Goal: Transaction & Acquisition: Purchase product/service

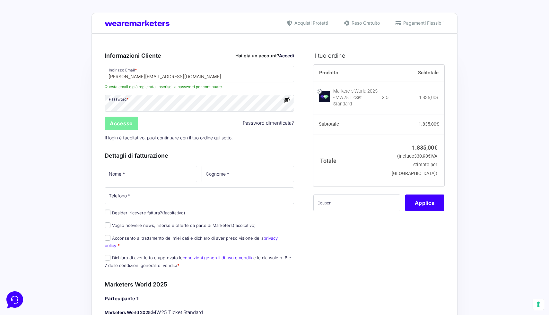
click at [118, 126] on input "Accesso" at bounding box center [121, 123] width 33 height 13
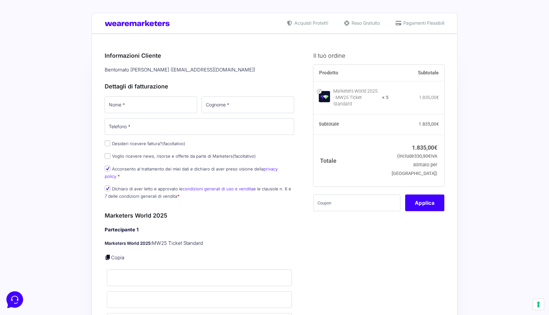
click at [107, 143] on input "Desideri ricevere fattura? (facoltativo)" at bounding box center [108, 144] width 6 height 6
checkbox input "true"
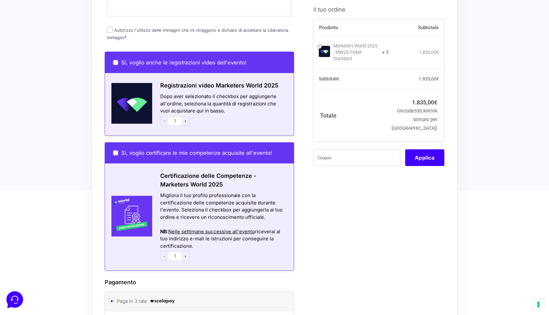
scroll to position [1072, 0]
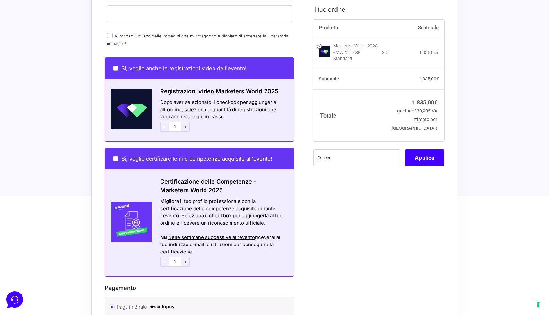
click at [116, 66] on input "Si, voglio anche le registrazioni video dell'evento!" at bounding box center [115, 68] width 5 height 5
checkbox input "true"
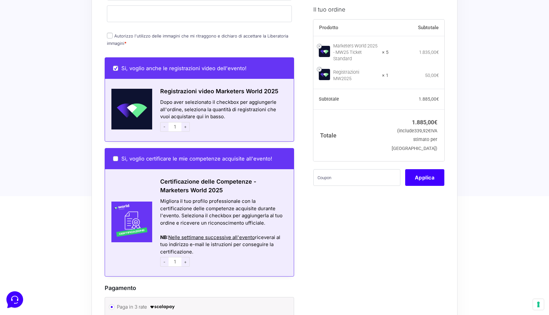
click at [116, 66] on input "Si, voglio anche le registrazioni video dell'evento!" at bounding box center [115, 68] width 5 height 5
checkbox input "false"
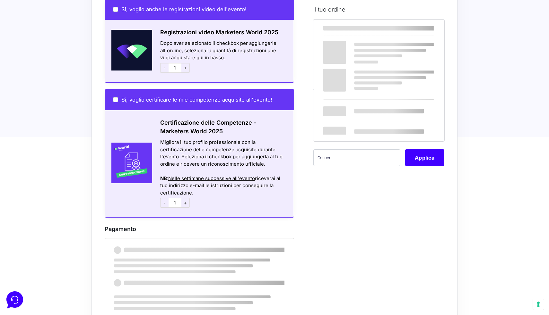
scroll to position [1131, 0]
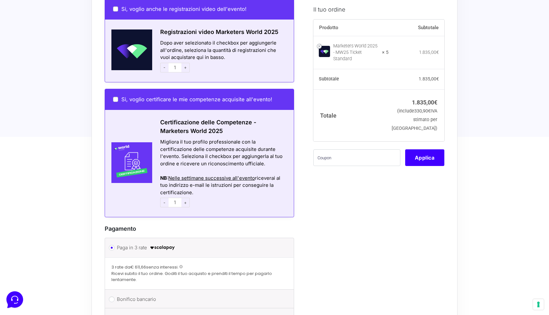
click at [115, 97] on input "Sì, voglio certificare le mie competenze acquisite all'evento!" at bounding box center [115, 99] width 5 height 5
checkbox input "true"
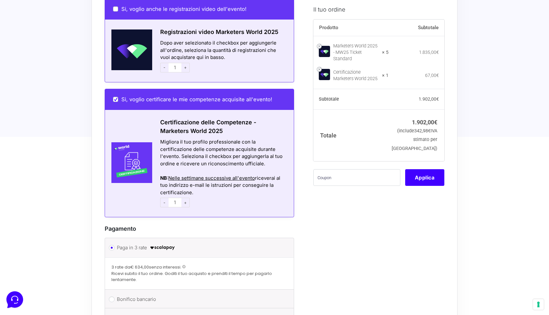
click at [115, 97] on input "Sì, voglio certificare le mie competenze acquisite all'evento!" at bounding box center [115, 99] width 5 height 5
checkbox input "false"
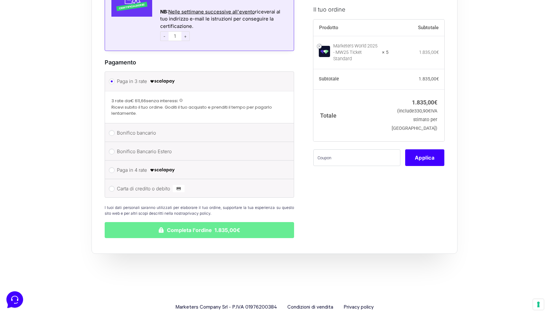
scroll to position [1297, 0]
click at [112, 131] on input "Bonifico bancario" at bounding box center [112, 134] width 6 height 6
radio input "true"
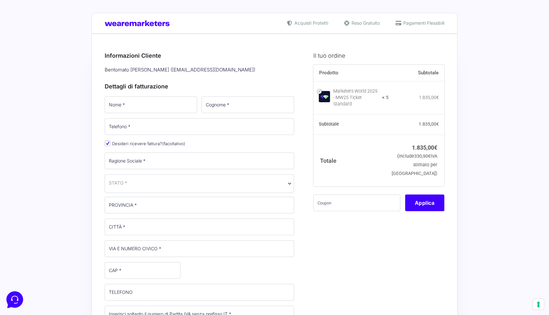
scroll to position [0, 0]
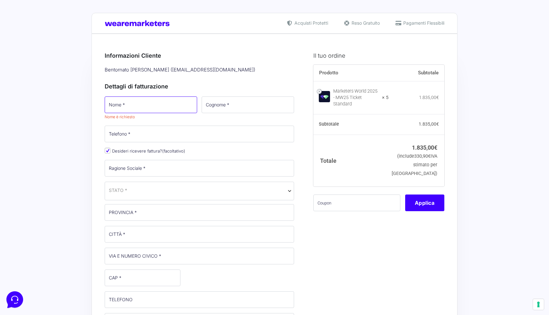
click at [131, 109] on input "Nome *" at bounding box center [151, 105] width 92 height 17
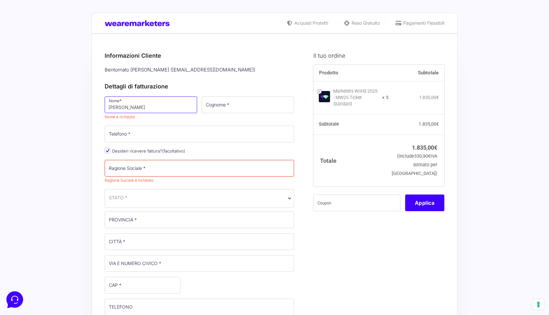
type input "[PERSON_NAME]"
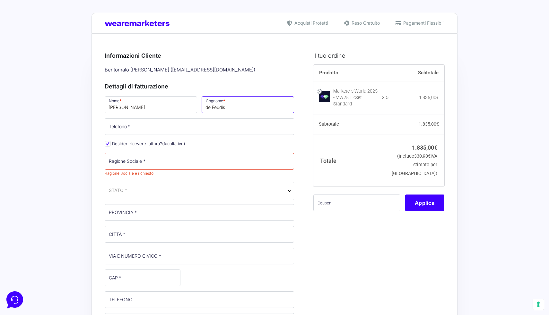
type input "de Feudis"
type input "3929787976"
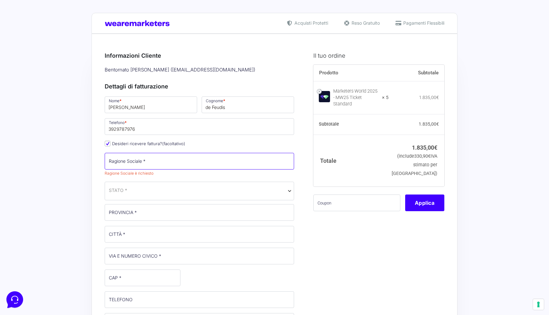
click at [244, 161] on input "Ragione Sociale *" at bounding box center [199, 161] width 189 height 17
type input "Ognissanti Group SRL"
click at [186, 191] on span "STATO *" at bounding box center [199, 191] width 189 height 19
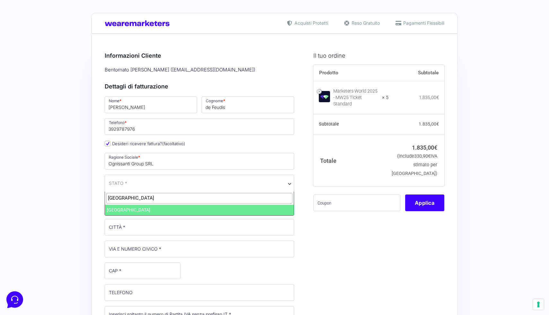
type input "[GEOGRAPHIC_DATA]"
select select "IT"
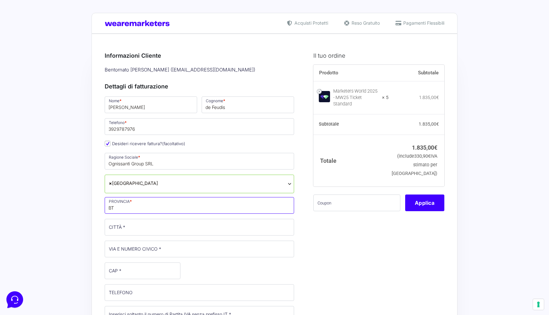
type input "BT"
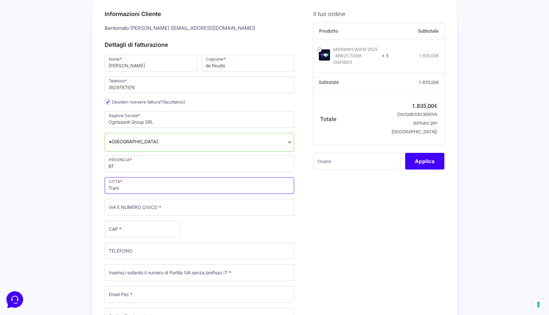
scroll to position [77, 0]
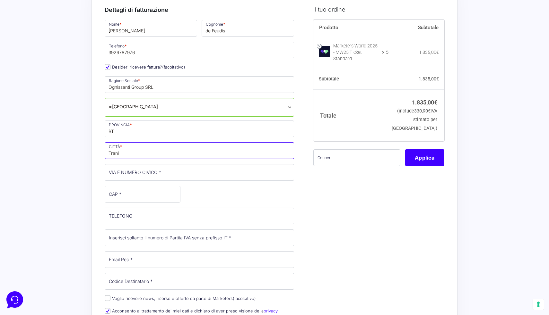
type input "Trani"
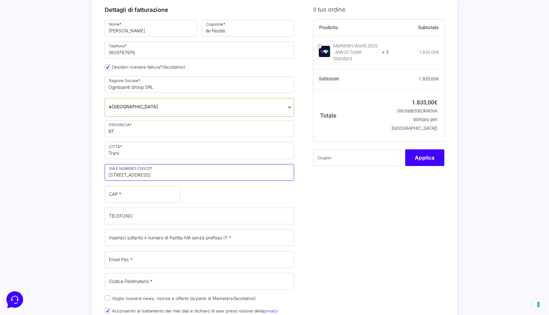
type input "[STREET_ADDRESS]"
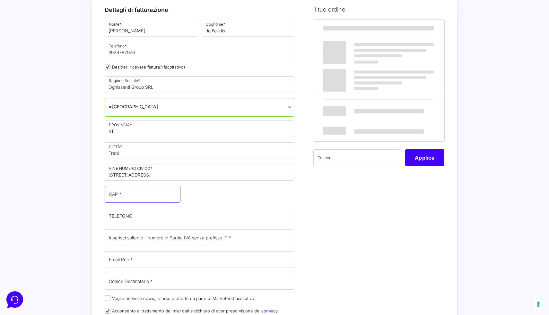
click at [155, 196] on input "CAP *" at bounding box center [143, 194] width 76 height 17
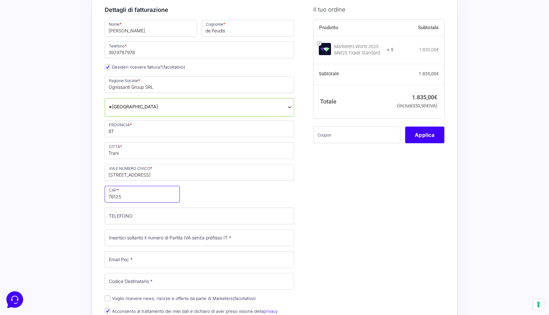
type input "76125"
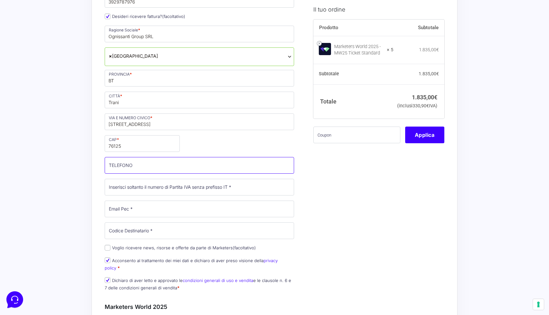
scroll to position [128, 0]
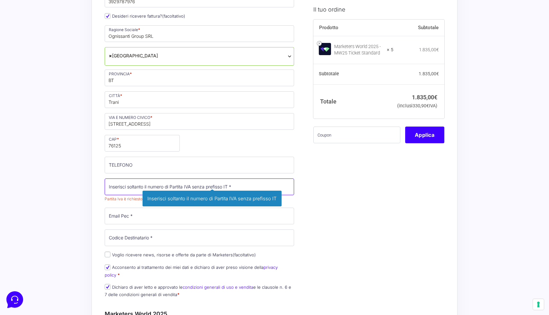
type input "v"
paste input "08435100725"
type input "08435100725"
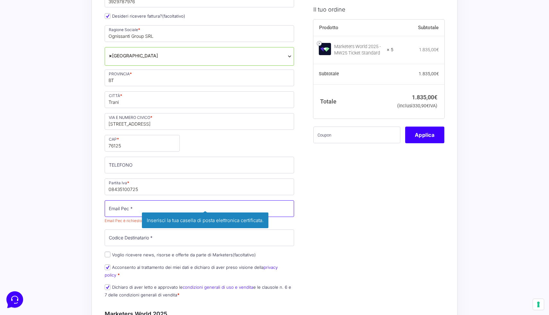
paste input "[EMAIL_ADDRESS][DOMAIN_NAME]"
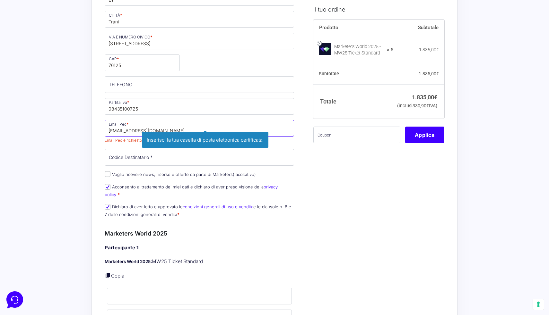
scroll to position [208, 0]
type input "[EMAIL_ADDRESS][DOMAIN_NAME]"
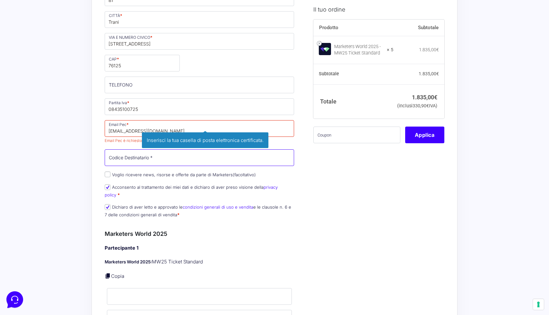
click at [111, 158] on div "Nome * [PERSON_NAME] * de Feudis Telefono * [PHONE_NUMBER] Desideri ricevere fa…" at bounding box center [199, 55] width 194 height 335
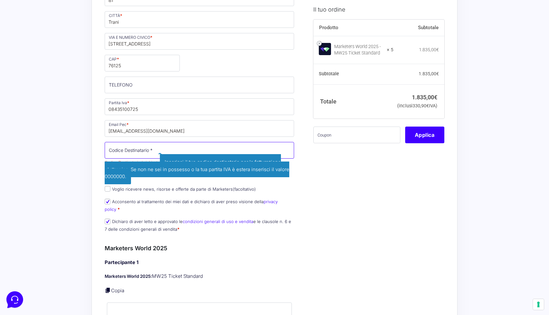
click at [121, 149] on input "Codice Destinatario *" at bounding box center [199, 150] width 189 height 17
type input "M5UXCR1"
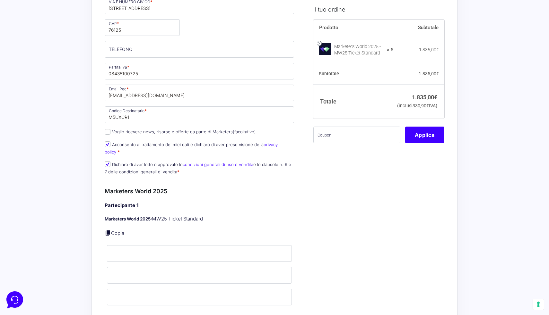
scroll to position [317, 0]
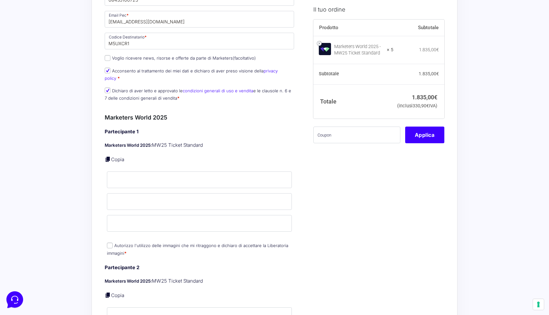
click at [119, 128] on h4 "Partecipante 1" at bounding box center [199, 131] width 189 height 7
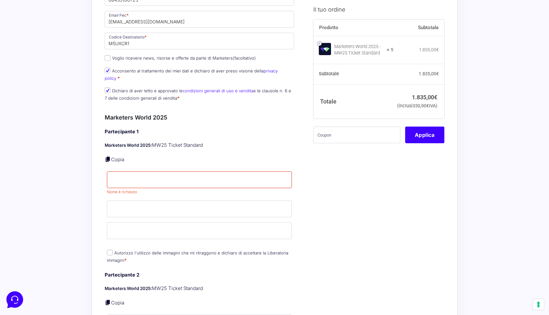
click at [156, 142] on p "Marketers World 2025: MW25 Ticket Standard" at bounding box center [199, 145] width 189 height 7
click at [122, 172] on input "Nome *" at bounding box center [199, 180] width 185 height 17
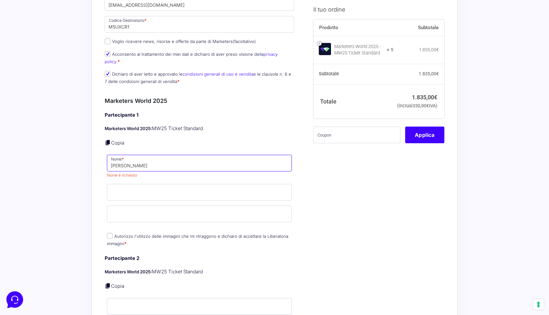
scroll to position [338, 0]
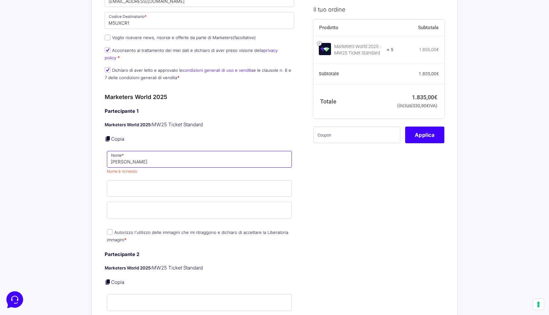
type input "[PERSON_NAME]"
click at [135, 178] on input "Cognome *" at bounding box center [199, 181] width 185 height 17
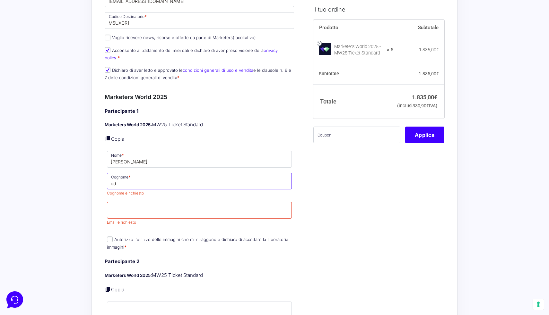
type input "d"
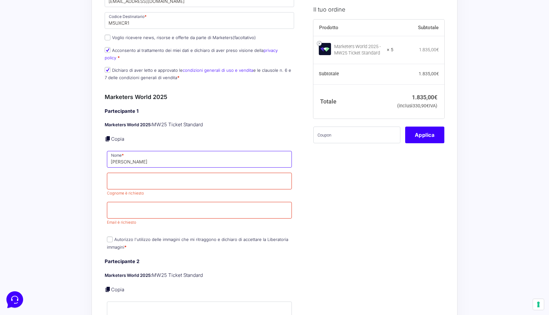
drag, startPoint x: 128, startPoint y: 155, endPoint x: 160, endPoint y: 155, distance: 31.4
click at [160, 155] on input "[PERSON_NAME]" at bounding box center [199, 159] width 185 height 17
type input "[PERSON_NAME]"
click at [131, 173] on input "Cognome *" at bounding box center [199, 181] width 185 height 17
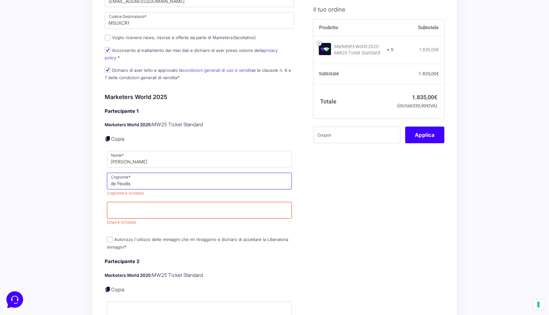
type input "de Feudis"
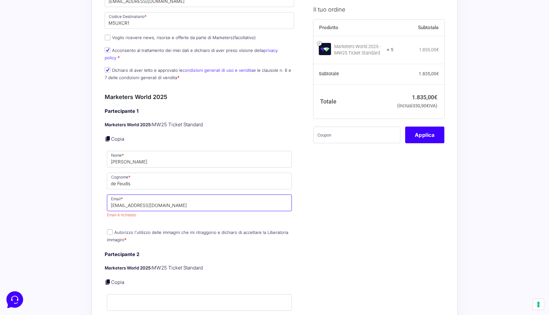
click at [148, 198] on input "[EMAIL_ADDRESS][DOMAIN_NAME]" at bounding box center [199, 203] width 185 height 17
click at [184, 199] on input "[EMAIL_ADDRESS][DOMAIN_NAME]" at bounding box center [199, 203] width 185 height 17
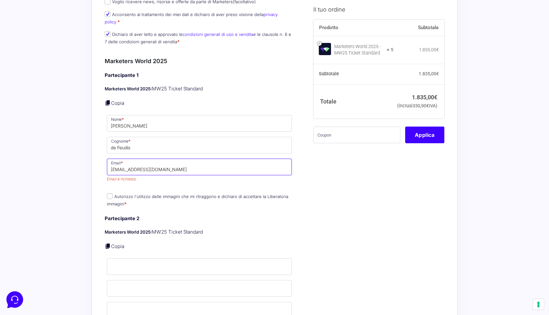
scroll to position [373, 0]
type input "[EMAIL_ADDRESS][DOMAIN_NAME]"
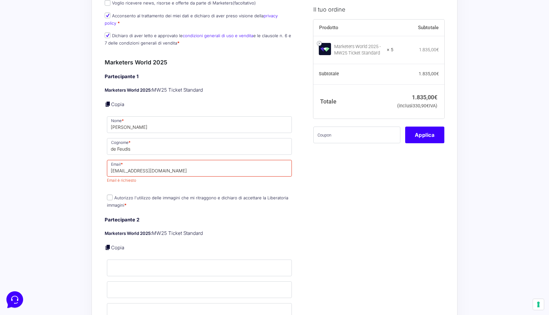
click at [108, 195] on label "Autorizzo l'utilizzo delle immagini che mi ritraggono e dichiaro di accettare l…" at bounding box center [197, 201] width 181 height 13
click at [108, 195] on input "Autorizzo l'utilizzo delle immagini che mi ritraggono e dichiaro di accettare l…" at bounding box center [110, 198] width 6 height 6
checkbox input "true"
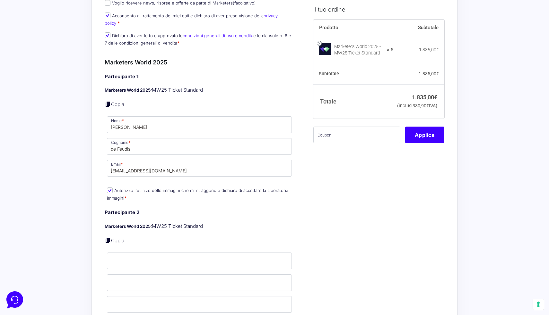
scroll to position [419, 0]
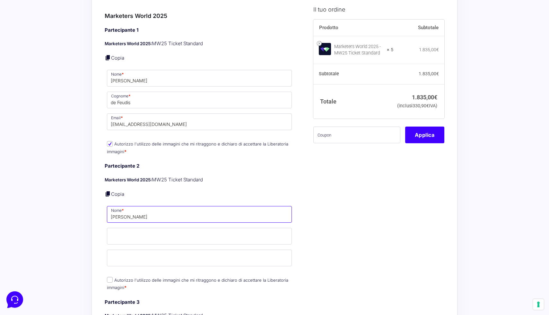
type input "[PERSON_NAME]"
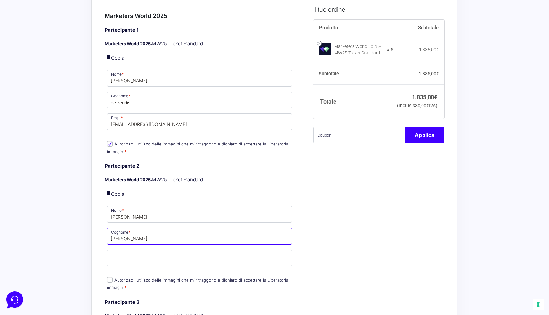
type input "[PERSON_NAME]"
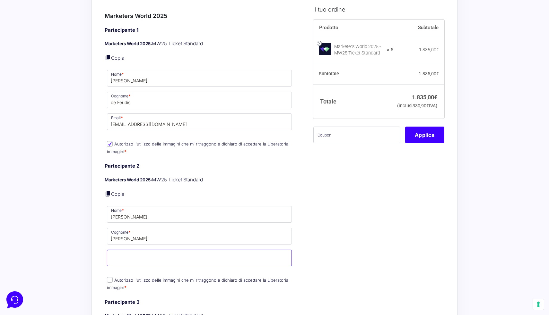
paste input "[EMAIL_ADDRESS][DOMAIN_NAME]"
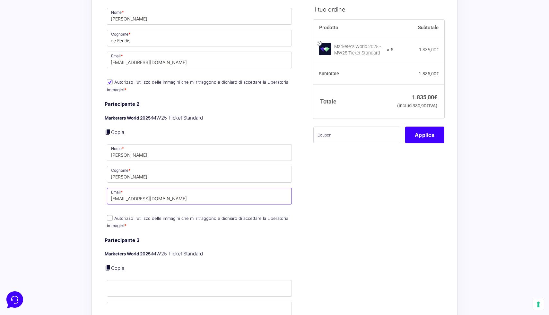
scroll to position [480, 0]
type input "[EMAIL_ADDRESS][DOMAIN_NAME]"
click at [111, 216] on input "Autorizzo l'utilizzo delle immagini che mi ritraggono e dichiaro di accettare l…" at bounding box center [110, 219] width 6 height 6
checkbox input "true"
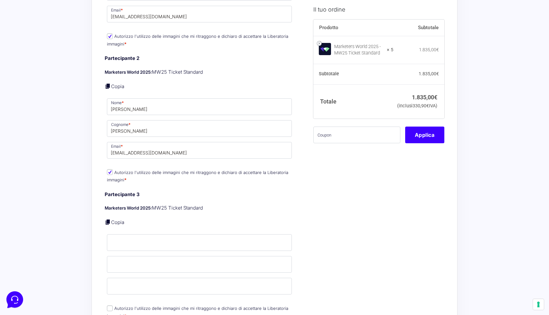
scroll to position [527, 0]
type input "Lorella"
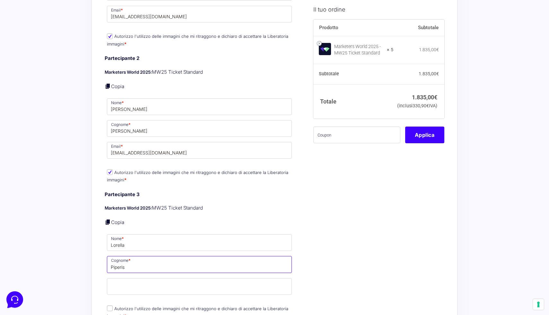
type input "Piperis"
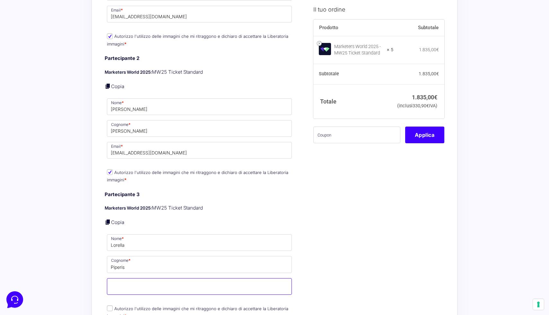
paste input "[EMAIL_ADDRESS][DOMAIN_NAME]"
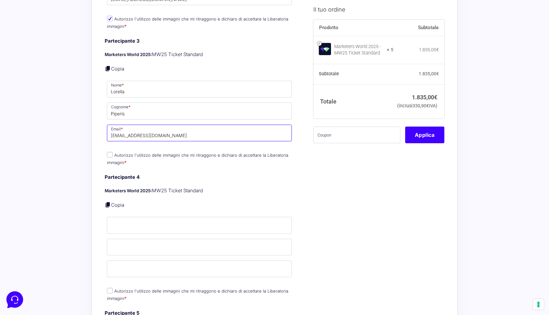
scroll to position [681, 0]
type input "[EMAIL_ADDRESS][DOMAIN_NAME]"
type input "[PERSON_NAME]"
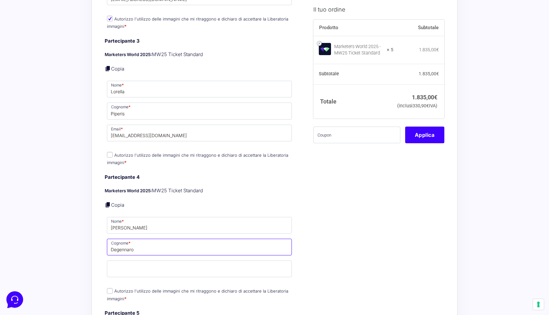
type input "Degennaro"
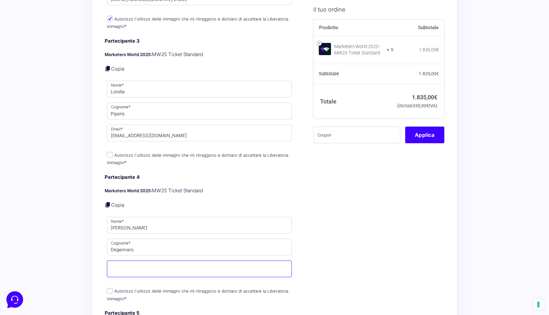
paste input "[EMAIL_ADDRESS][DOMAIN_NAME]"
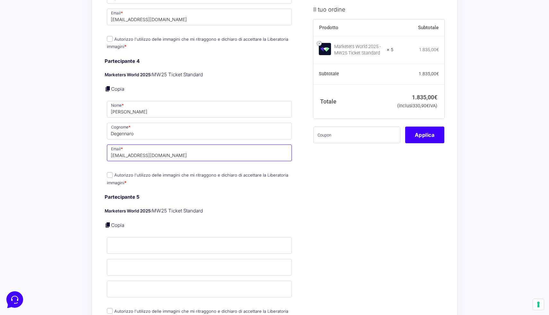
scroll to position [796, 0]
type input "[EMAIL_ADDRESS][DOMAIN_NAME]"
click at [109, 35] on p "Autorizzo l'utilizzo delle immagini che mi ritraggono e dichiaro di accettare l…" at bounding box center [199, 43] width 189 height 17
click at [110, 37] on input "Autorizzo l'utilizzo delle immagini che mi ritraggono e dichiaro di accettare l…" at bounding box center [110, 40] width 6 height 6
checkbox input "true"
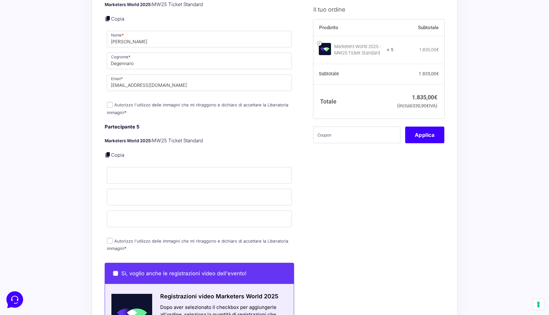
scroll to position [878, 0]
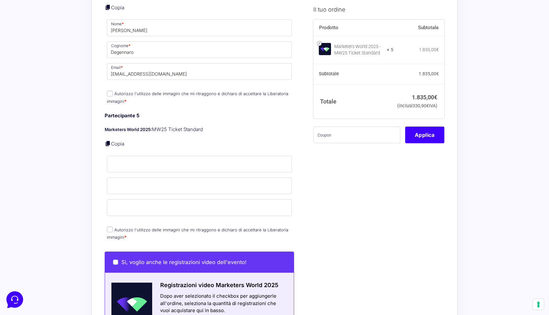
click at [109, 91] on input "Autorizzo l'utilizzo delle immagini che mi ritraggono e dichiaro di accettare l…" at bounding box center [110, 94] width 6 height 6
checkbox input "true"
type input "[PERSON_NAME]"
type input "Sgarra"
paste input "[EMAIL_ADDRESS][DOMAIN_NAME]"
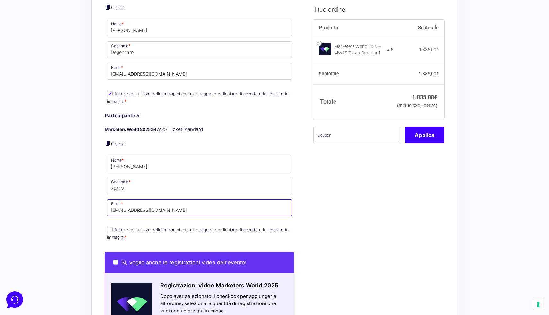
type input "[EMAIL_ADDRESS][DOMAIN_NAME]"
click at [110, 227] on input "Autorizzo l'utilizzo delle immagini che mi ritraggono e dichiaro di accettare l…" at bounding box center [110, 230] width 6 height 6
checkbox input "true"
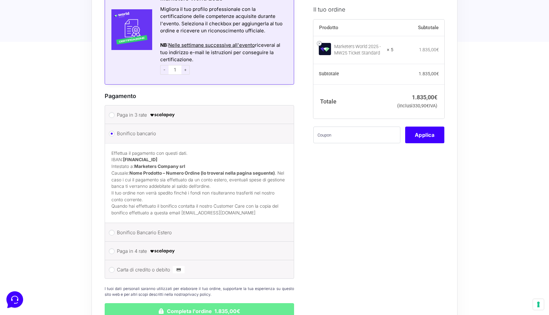
scroll to position [1278, 0]
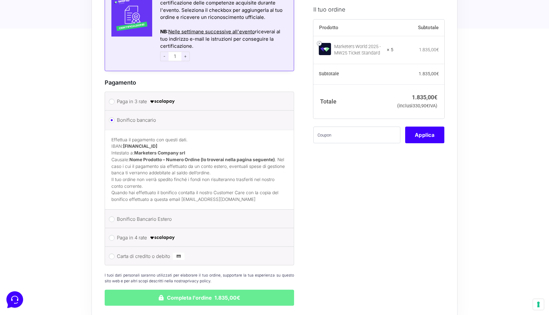
click at [113, 254] on input "Carta di credito o debito" at bounding box center [112, 257] width 6 height 6
radio input "true"
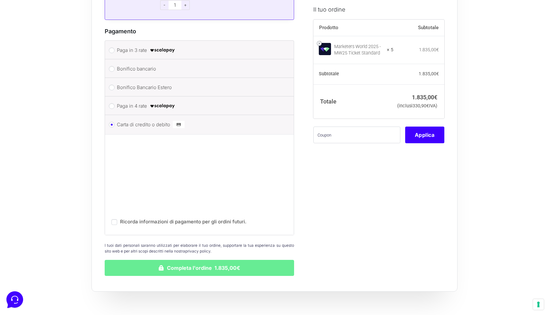
scroll to position [1329, 0]
click at [329, 143] on input "text" at bounding box center [356, 135] width 87 height 17
paste input "[EMAIL_ADDRESS][DOMAIN_NAME]"
type input "[EMAIL_ADDRESS][DOMAIN_NAME]"
click at [353, 143] on input "[EMAIL_ADDRESS][DOMAIN_NAME]" at bounding box center [356, 135] width 87 height 17
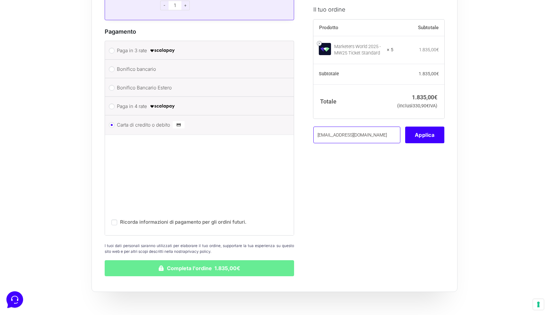
click at [353, 143] on input "[EMAIL_ADDRESS][DOMAIN_NAME]" at bounding box center [356, 135] width 87 height 17
type input "DZCD3HB3"
click at [430, 143] on button "Applica" at bounding box center [424, 135] width 39 height 17
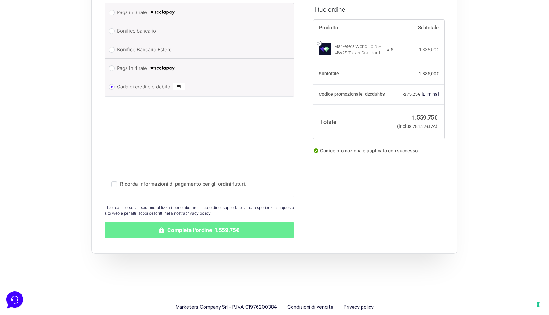
scroll to position [1367, 0]
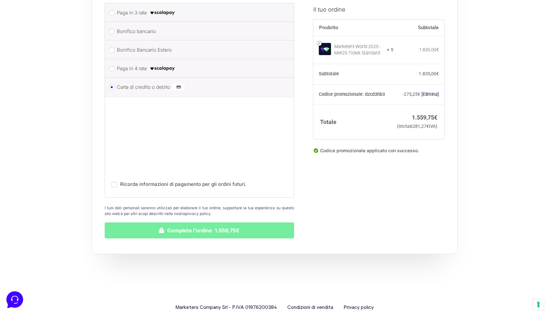
click at [190, 223] on button "Completa l'ordine 1.559,75€" at bounding box center [199, 231] width 189 height 16
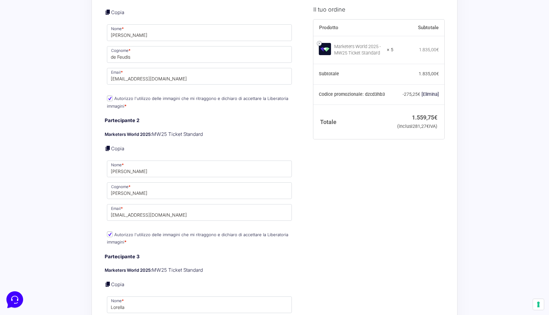
scroll to position [497, 0]
click at [118, 207] on input "[EMAIL_ADDRESS][DOMAIN_NAME]" at bounding box center [199, 212] width 185 height 17
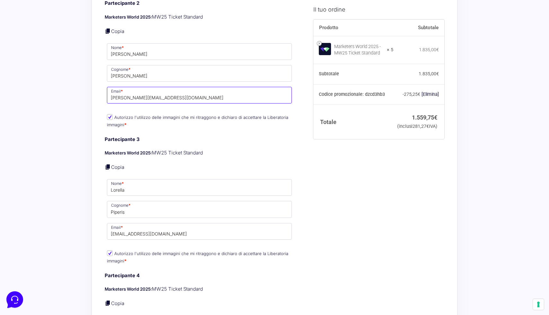
scroll to position [614, 0]
type input "[PERSON_NAME][EMAIL_ADDRESS][DOMAIN_NAME]"
click at [117, 225] on input "[EMAIL_ADDRESS][DOMAIN_NAME]" at bounding box center [199, 232] width 185 height 17
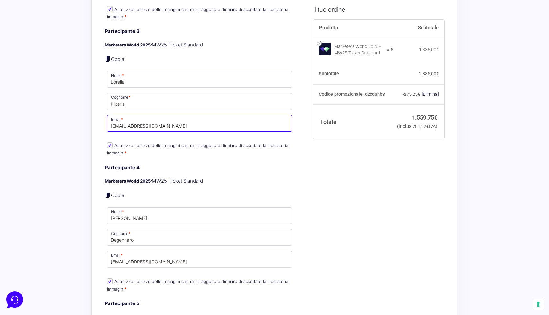
scroll to position [724, 0]
type input "[EMAIL_ADDRESS][DOMAIN_NAME]"
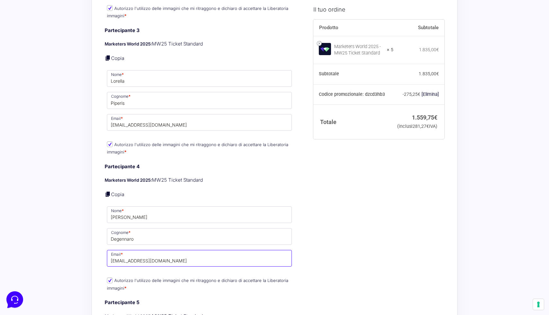
click at [118, 252] on input "[EMAIL_ADDRESS][DOMAIN_NAME]" at bounding box center [199, 258] width 185 height 17
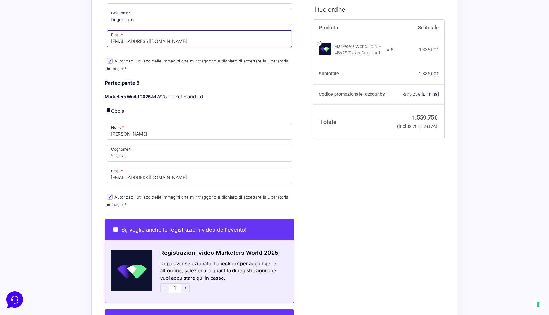
scroll to position [943, 0]
type input "[EMAIL_ADDRESS][DOMAIN_NAME]"
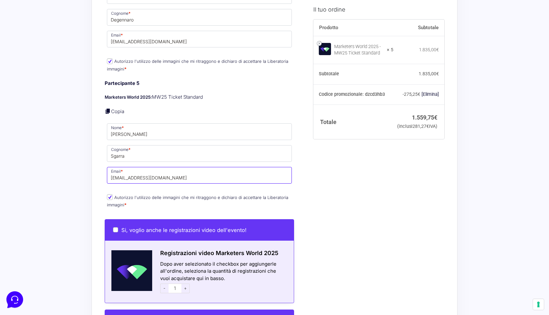
click at [149, 167] on input "[EMAIL_ADDRESS][DOMAIN_NAME]" at bounding box center [199, 175] width 185 height 17
type input "[EMAIL_ADDRESS][DOMAIN_NAME]"
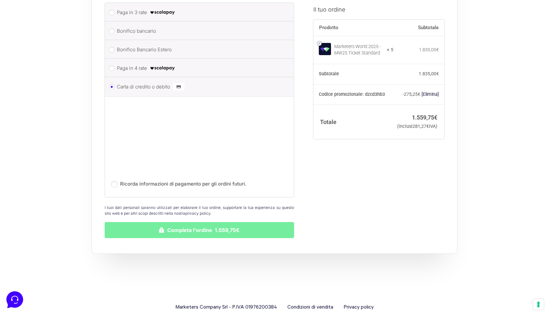
scroll to position [1400, 0]
click at [224, 223] on button "Completa l'ordine 1.559,75€" at bounding box center [199, 231] width 189 height 16
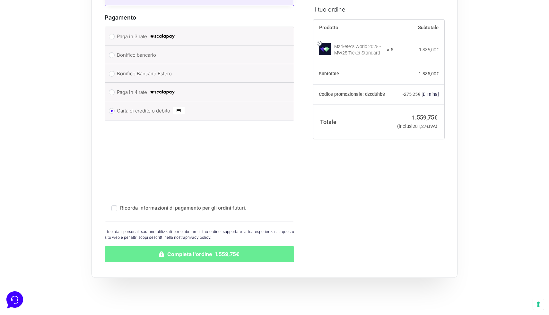
scroll to position [1376, 0]
click at [115, 46] on li "Bonifico bancario Effettua il pagamento con questi dati. IBAN: [FINANCIAL_ID] I…" at bounding box center [199, 55] width 189 height 19
click at [112, 52] on input "Bonifico bancario" at bounding box center [112, 55] width 6 height 6
radio input "true"
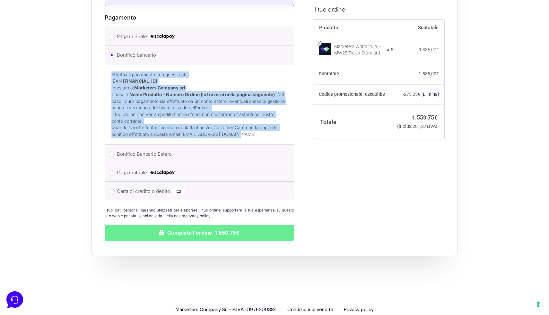
drag, startPoint x: 239, startPoint y: 120, endPoint x: 108, endPoint y: 63, distance: 142.6
click at [108, 65] on div "Effettua il pagamento con questi dati. IBAN: [FINANCIAL_ID] Intestato a: Market…" at bounding box center [199, 105] width 189 height 80
copy div "Effettua il pagamento con questi dati. IBAN: [FINANCIAL_ID] Intestato a: Market…"
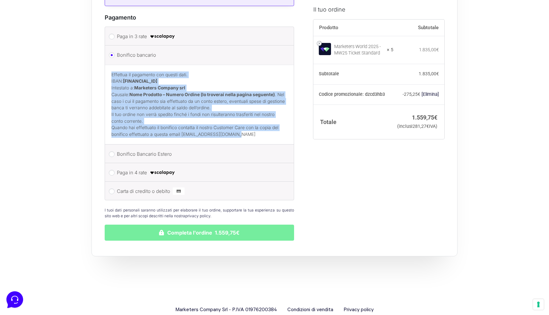
click at [218, 225] on button "Completa l'ordine 1.559,75€" at bounding box center [199, 233] width 189 height 16
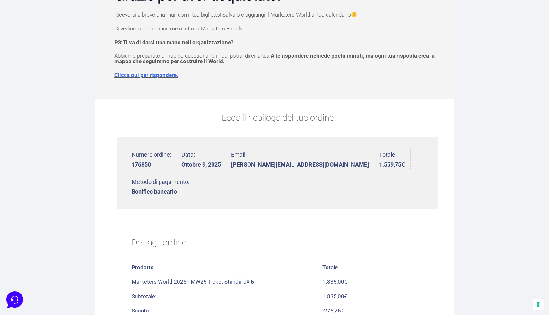
scroll to position [65, 0]
click at [143, 166] on strong "176850" at bounding box center [151, 166] width 39 height 6
copy strong "176850"
click at [154, 166] on strong "176850" at bounding box center [151, 166] width 39 height 6
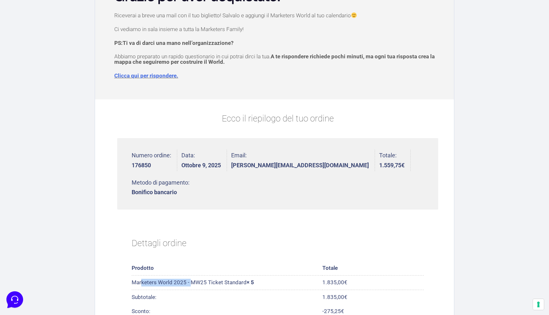
drag, startPoint x: 132, startPoint y: 255, endPoint x: 185, endPoint y: 256, distance: 53.3
click at [186, 276] on td "Marketers World 2025 - MW25 Ticket Standard × 5" at bounding box center [227, 283] width 191 height 14
copy td "Marketers World 2025"
click at [185, 276] on td "Marketers World 2025 - MW25 Ticket Standard × 5" at bounding box center [227, 283] width 191 height 14
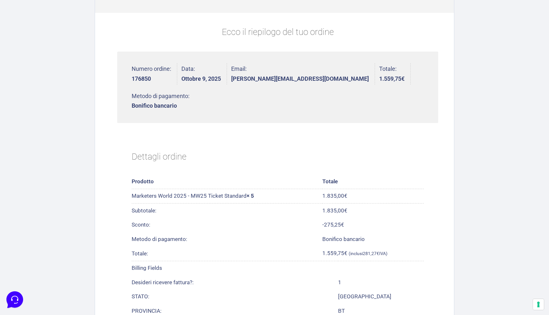
scroll to position [149, 0]
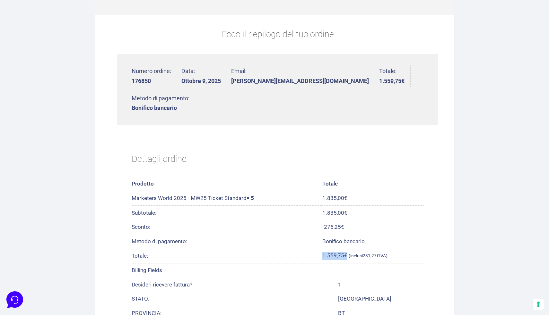
drag, startPoint x: 322, startPoint y: 227, endPoint x: 346, endPoint y: 224, distance: 24.2
click at [346, 249] on td "1.559,75 € (inclusi 281,27 € IVA)" at bounding box center [372, 256] width 101 height 14
copy span "1.559,75 €"
click at [303, 249] on th "Totale:" at bounding box center [227, 256] width 191 height 14
